Goal: Navigation & Orientation: Find specific page/section

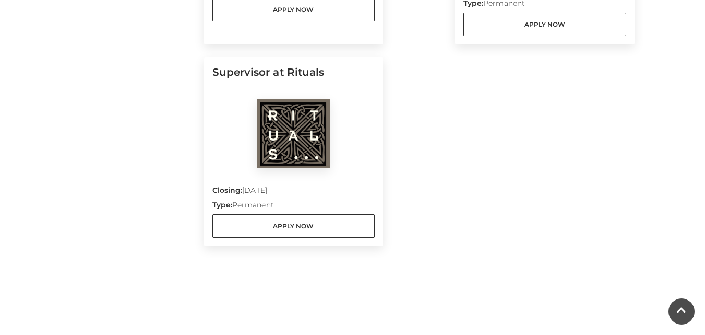
scroll to position [1096, 0]
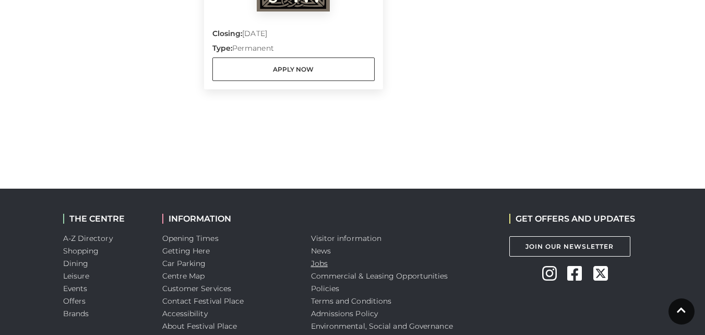
click at [325, 265] on link "Jobs" at bounding box center [319, 262] width 17 height 9
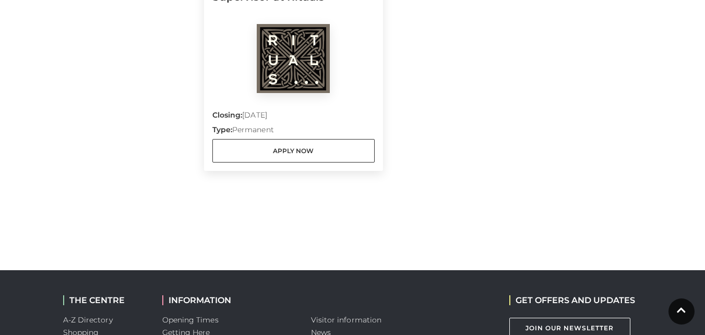
scroll to position [1096, 0]
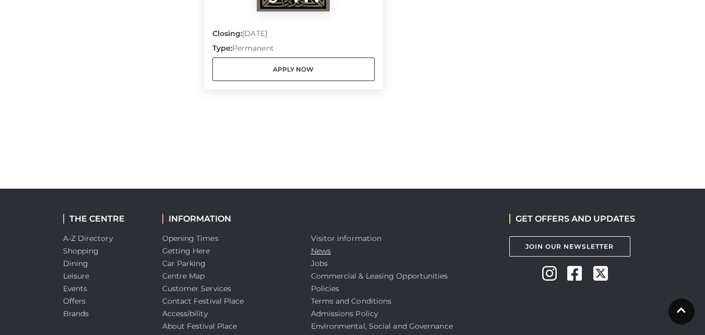
click at [321, 248] on link "News" at bounding box center [321, 250] width 20 height 9
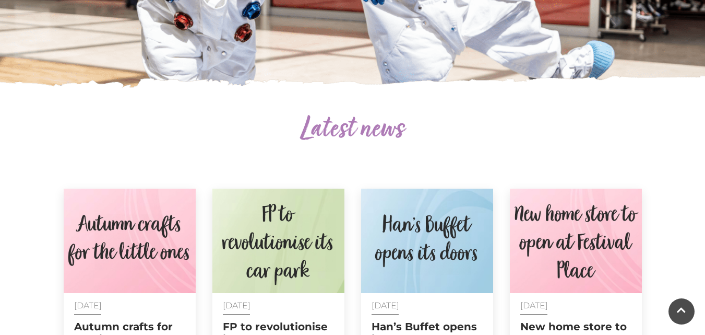
scroll to position [365, 0]
